Goal: Information Seeking & Learning: Learn about a topic

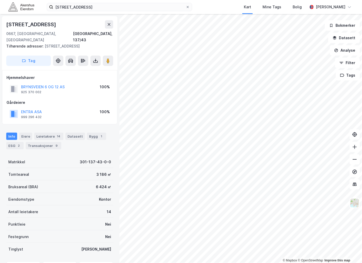
click at [212, 4] on div "brynsveien 14 Kart Mine Tags Bolig [PERSON_NAME]" at bounding box center [181, 7] width 362 height 14
click at [354, 202] on img at bounding box center [355, 203] width 10 height 10
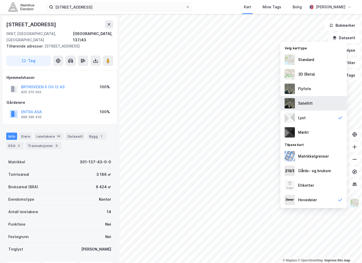
click at [305, 97] on div "Satellitt" at bounding box center [314, 103] width 66 height 15
